Goal: Transaction & Acquisition: Book appointment/travel/reservation

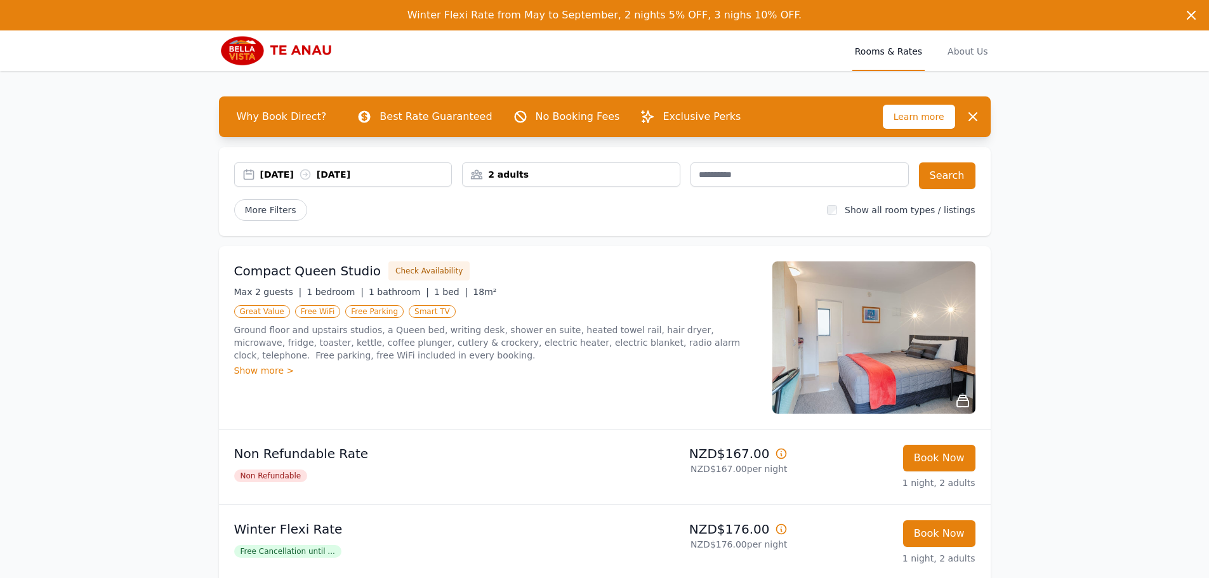
click at [311, 178] on icon at bounding box center [305, 174] width 13 height 13
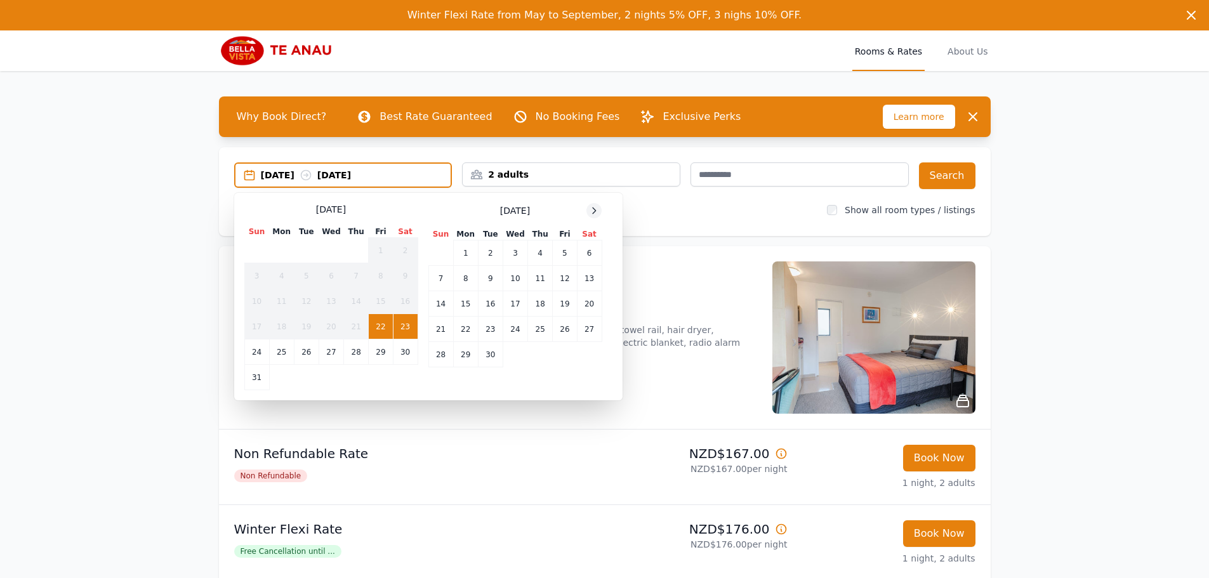
click at [592, 207] on icon at bounding box center [594, 211] width 10 height 10
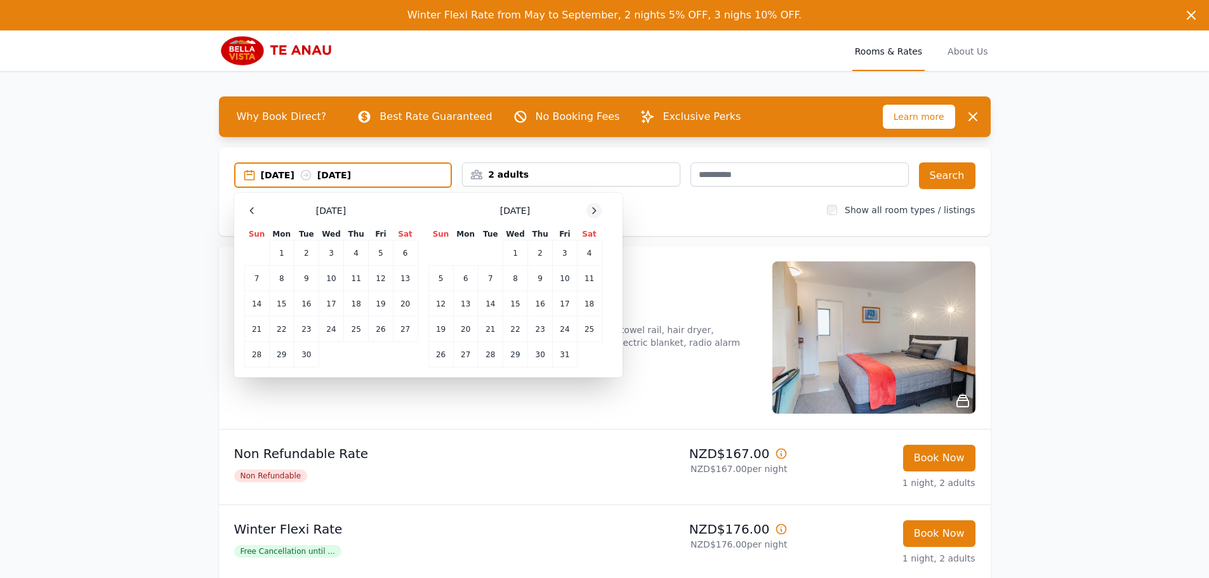
click at [592, 207] on icon at bounding box center [594, 211] width 10 height 10
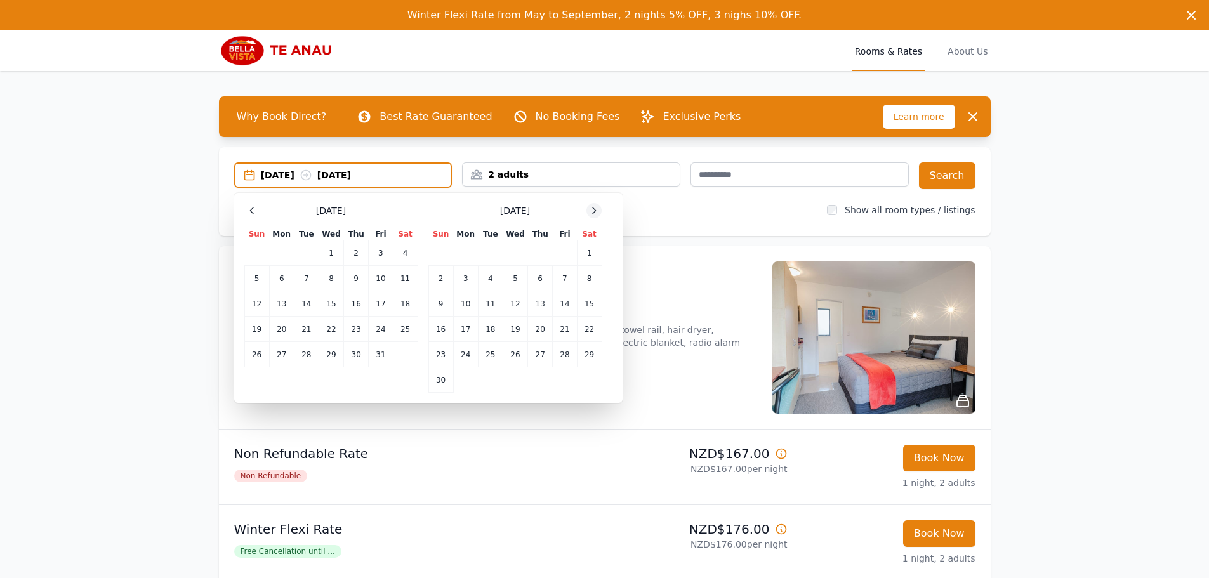
click at [592, 207] on icon at bounding box center [594, 211] width 10 height 10
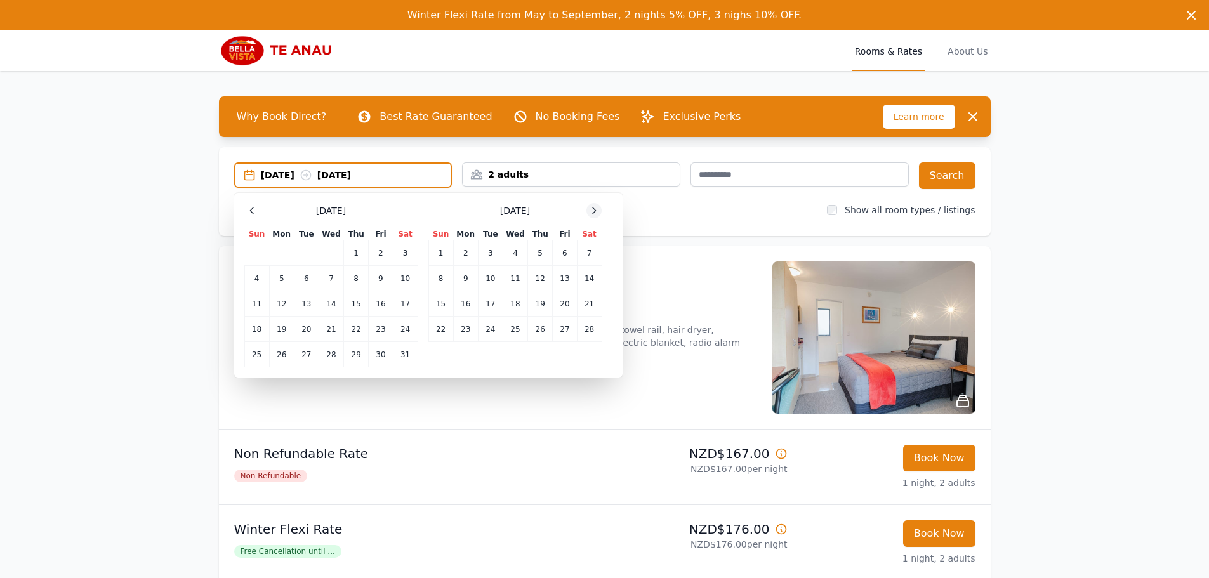
click at [592, 207] on icon at bounding box center [594, 211] width 10 height 10
click at [466, 252] on td "2" at bounding box center [465, 252] width 25 height 25
click at [489, 252] on td "3" at bounding box center [490, 252] width 25 height 25
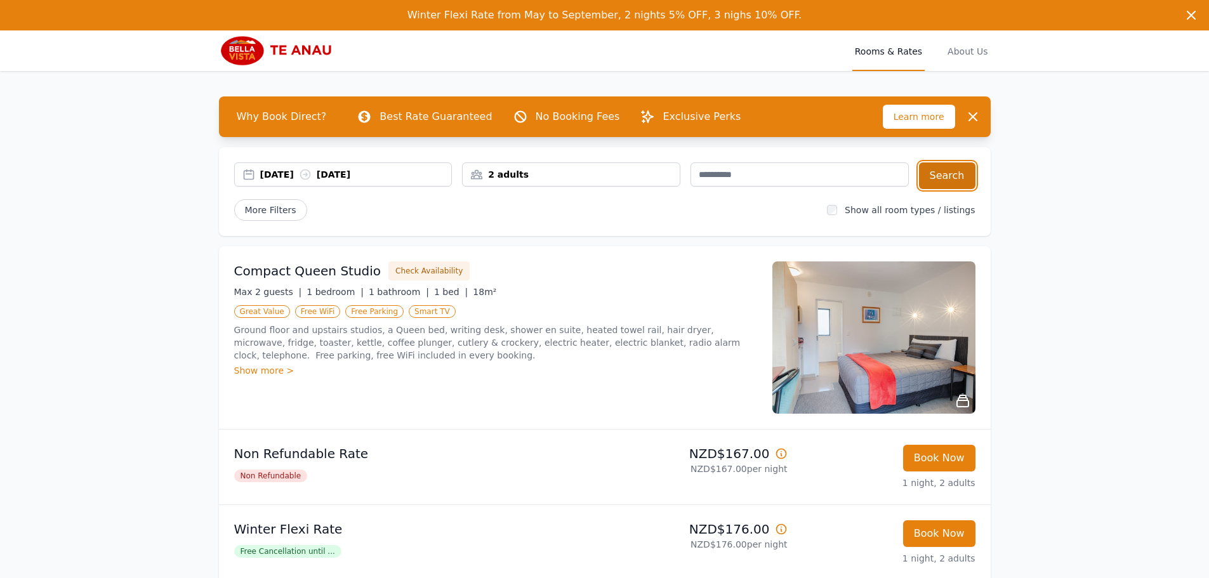
click at [931, 183] on button "Search" at bounding box center [947, 175] width 56 height 27
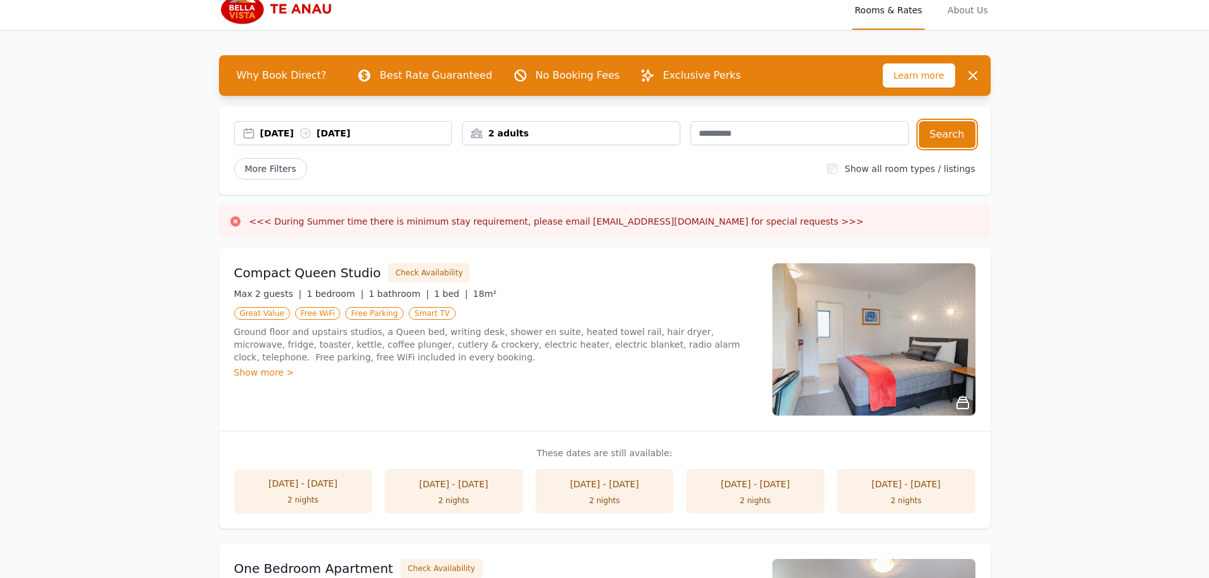
scroll to position [63, 0]
